Goal: Transaction & Acquisition: Subscribe to service/newsletter

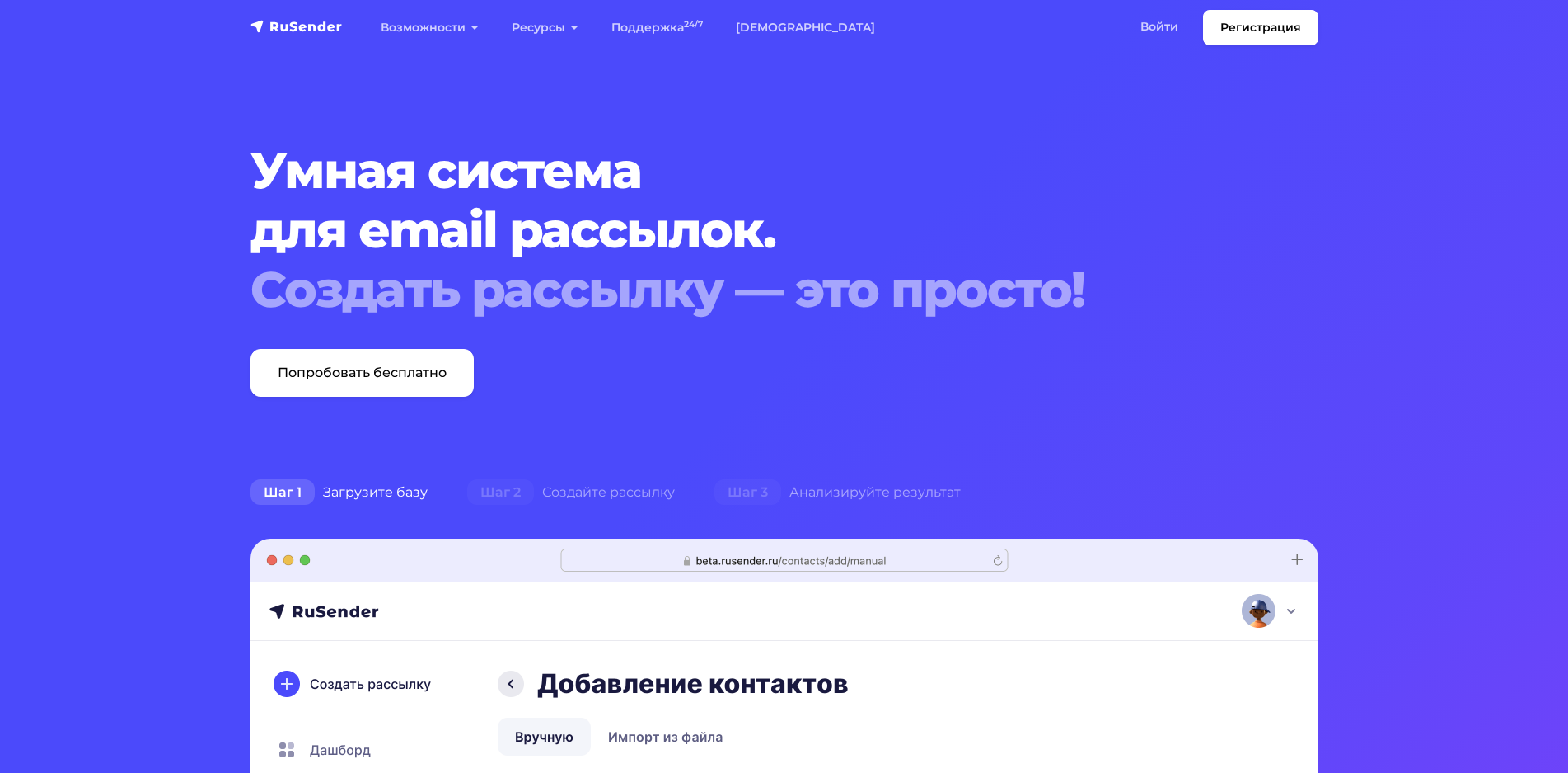
click at [1162, 26] on link "Войти" at bounding box center [1159, 26] width 70 height 33
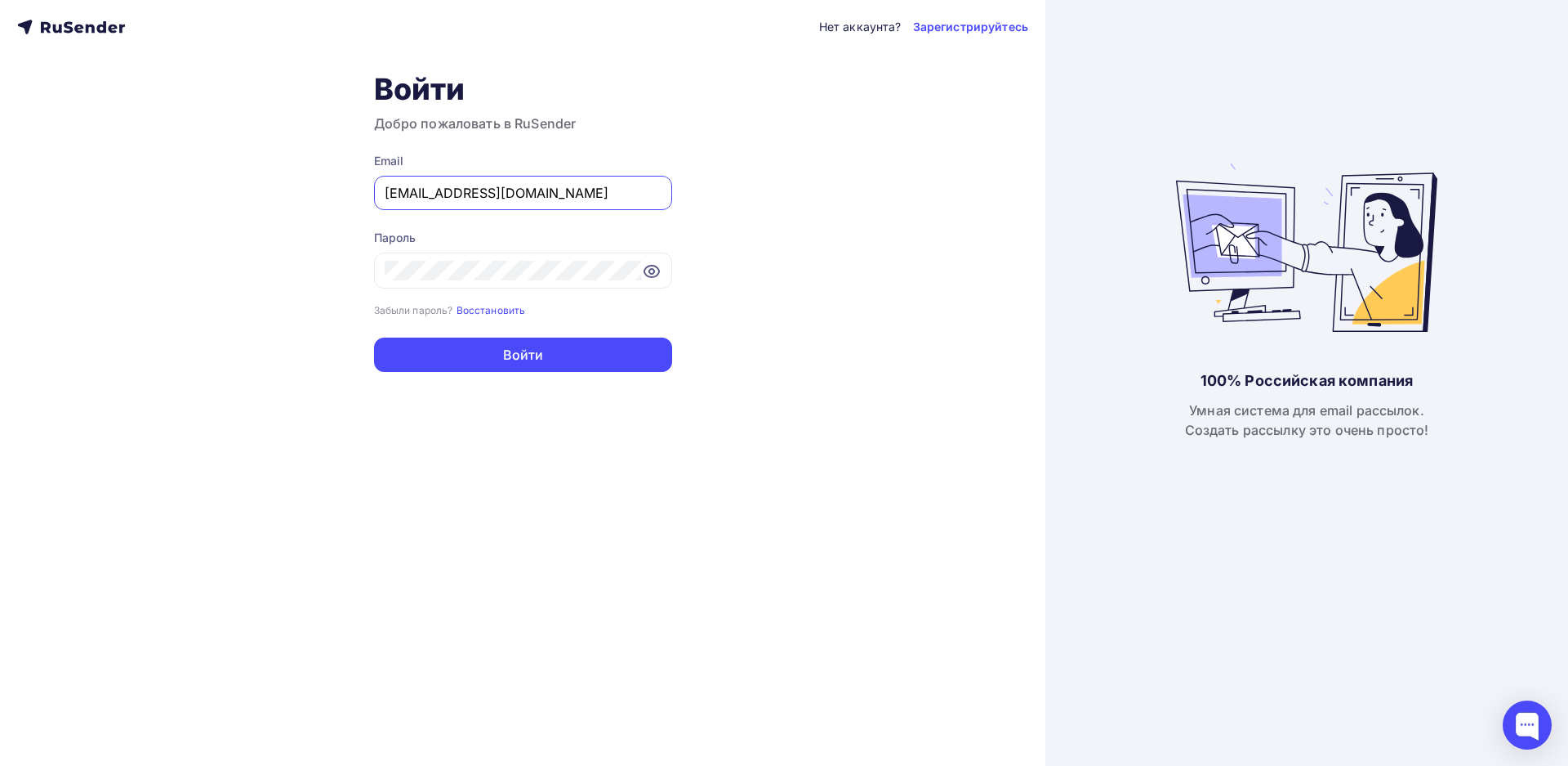
click at [529, 203] on input "[EMAIL_ADDRESS][DOMAIN_NAME]" at bounding box center [522, 193] width 277 height 20
type input "[EMAIL_ADDRESS][DOMAIN_NAME]"
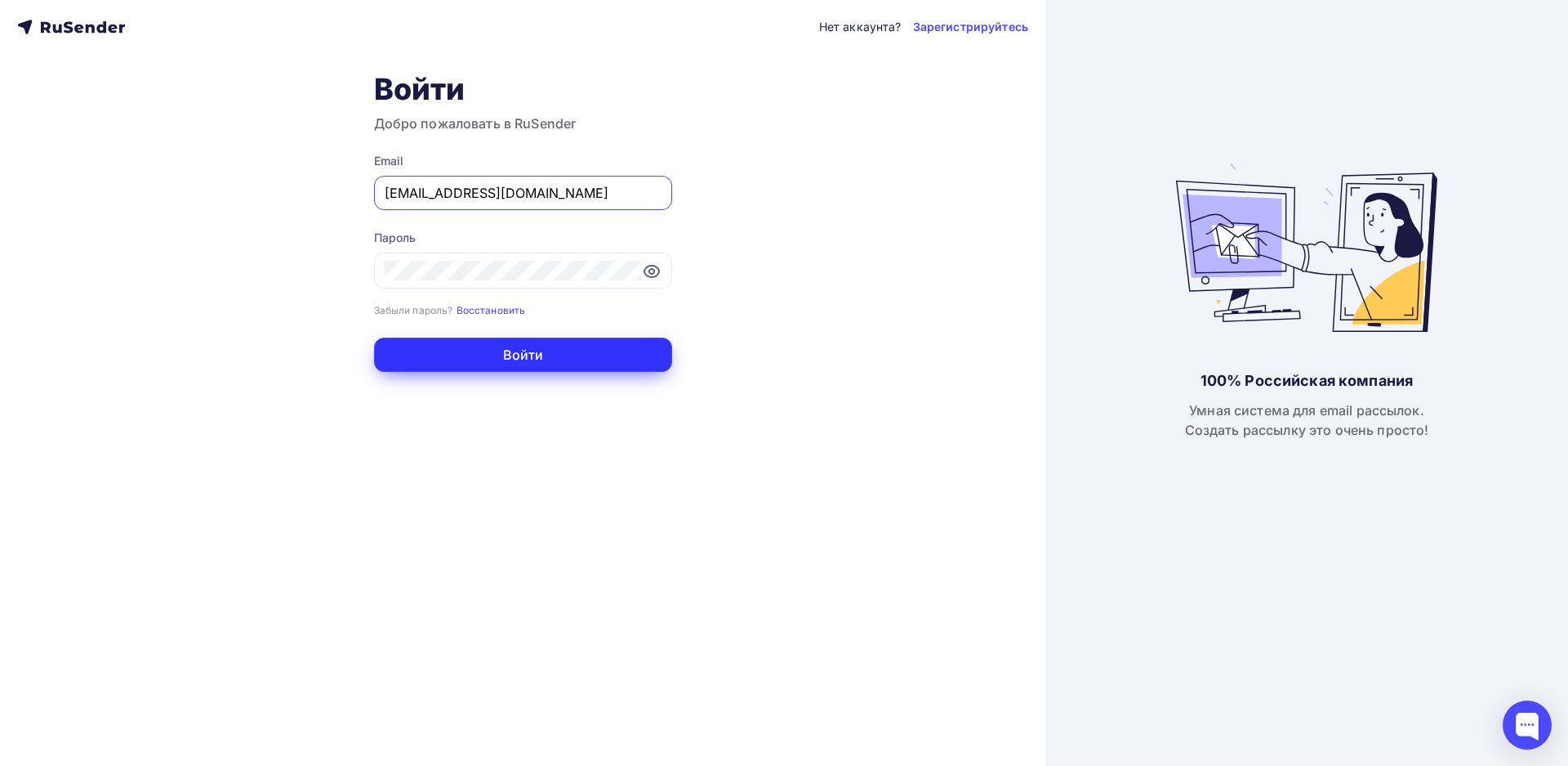
click at [529, 354] on button "Войти" at bounding box center [523, 354] width 298 height 34
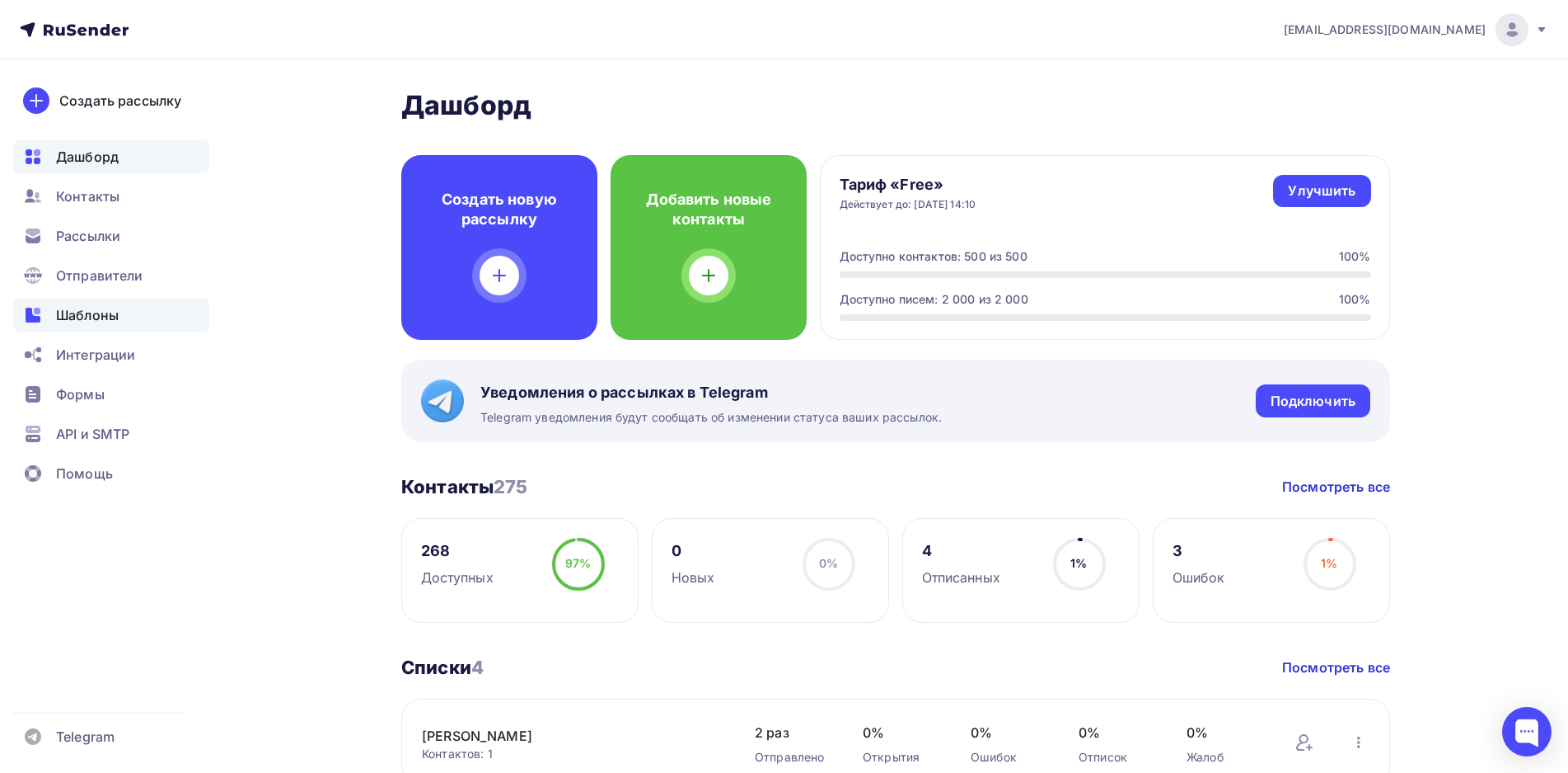
click at [94, 320] on span "Шаблоны" at bounding box center [88, 315] width 63 height 20
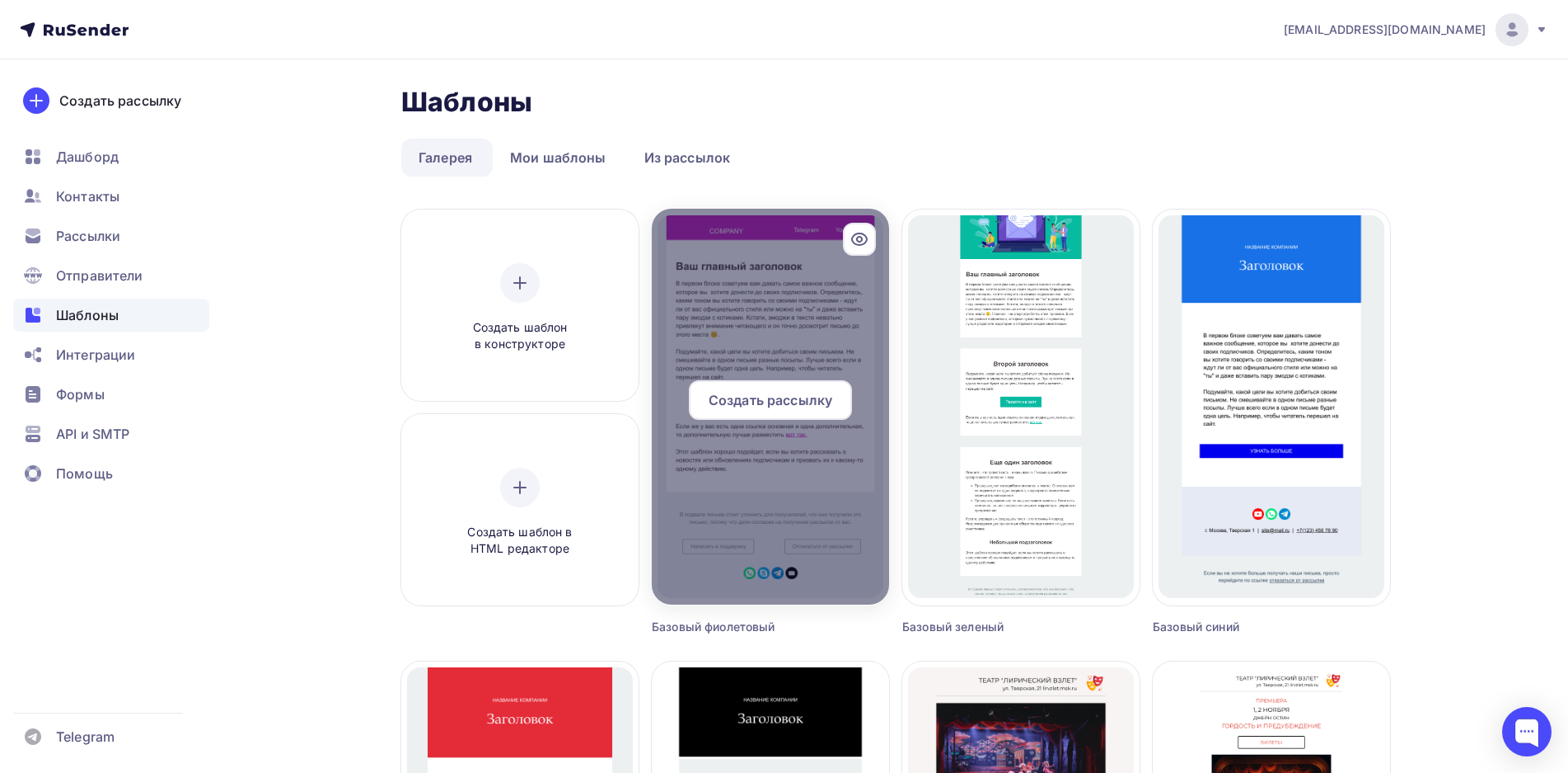
click at [746, 320] on div at bounding box center [770, 406] width 237 height 396
click at [726, 275] on div at bounding box center [770, 406] width 237 height 396
click at [719, 277] on div at bounding box center [770, 406] width 237 height 396
click at [778, 385] on div "Создать рассылку" at bounding box center [770, 400] width 163 height 40
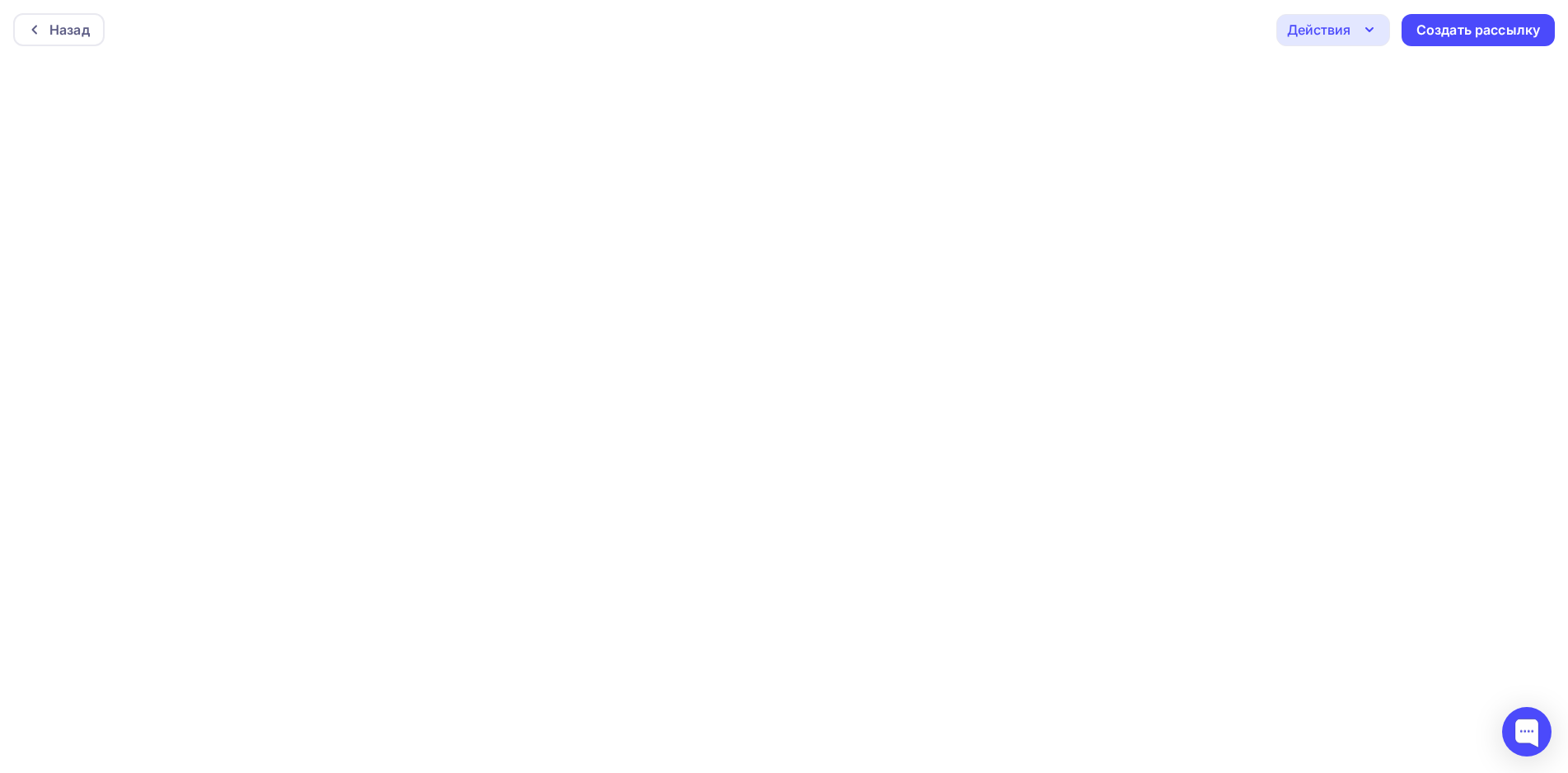
scroll to position [4, 0]
